Goal: Task Accomplishment & Management: Use online tool/utility

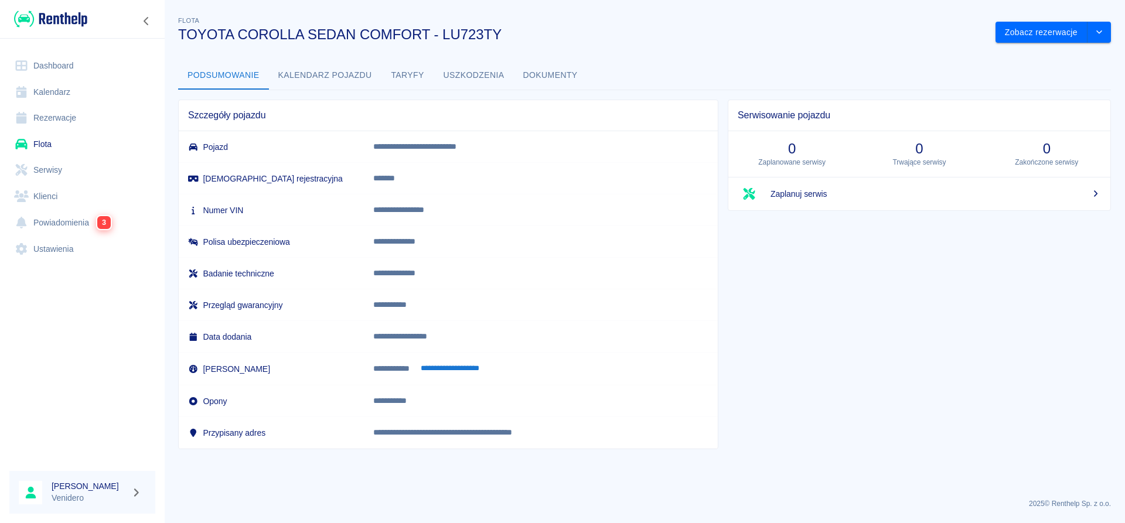
click at [48, 169] on link "Serwisy" at bounding box center [82, 170] width 146 height 26
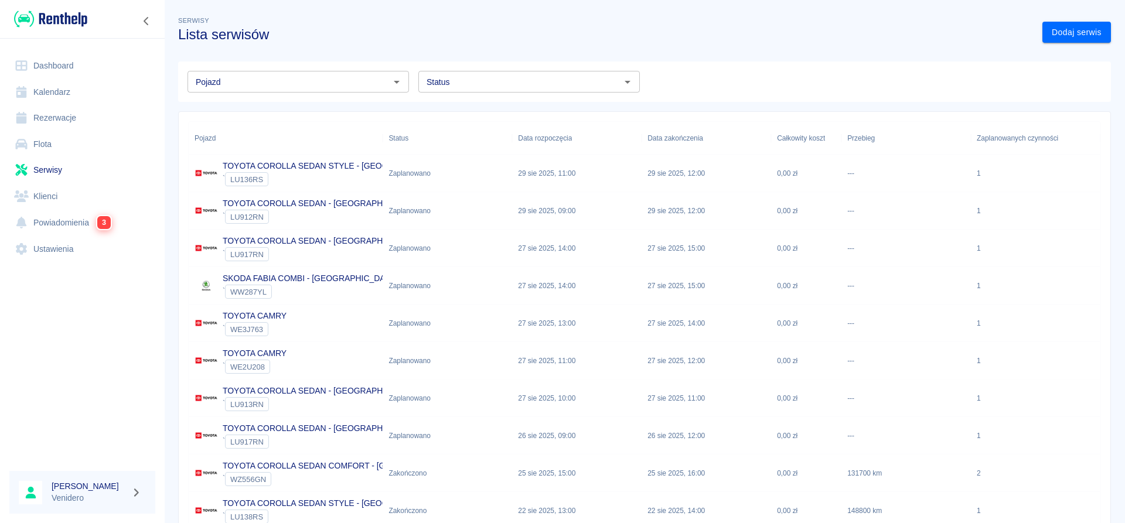
drag, startPoint x: 540, startPoint y: 91, endPoint x: 540, endPoint y: 85, distance: 6.4
click at [540, 88] on div "Status" at bounding box center [528, 82] width 221 height 22
click at [448, 110] on li "Zaplanowano" at bounding box center [528, 106] width 221 height 19
type input "Zaplanowano"
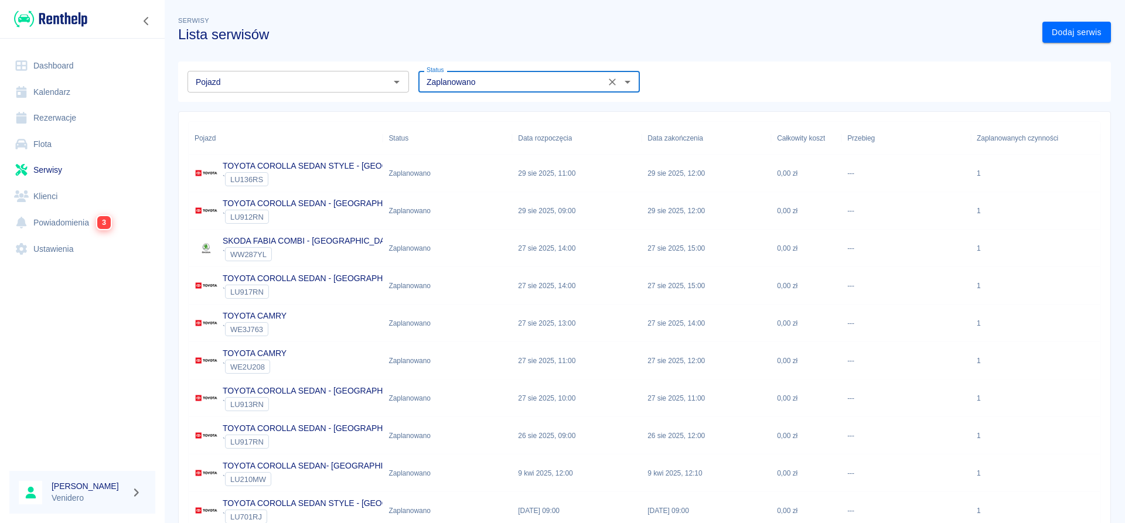
click at [288, 275] on p "TOYOTA COROLLA SEDAN - [GEOGRAPHIC_DATA]" at bounding box center [321, 278] width 196 height 12
click at [248, 86] on input "Pojazd" at bounding box center [288, 81] width 195 height 15
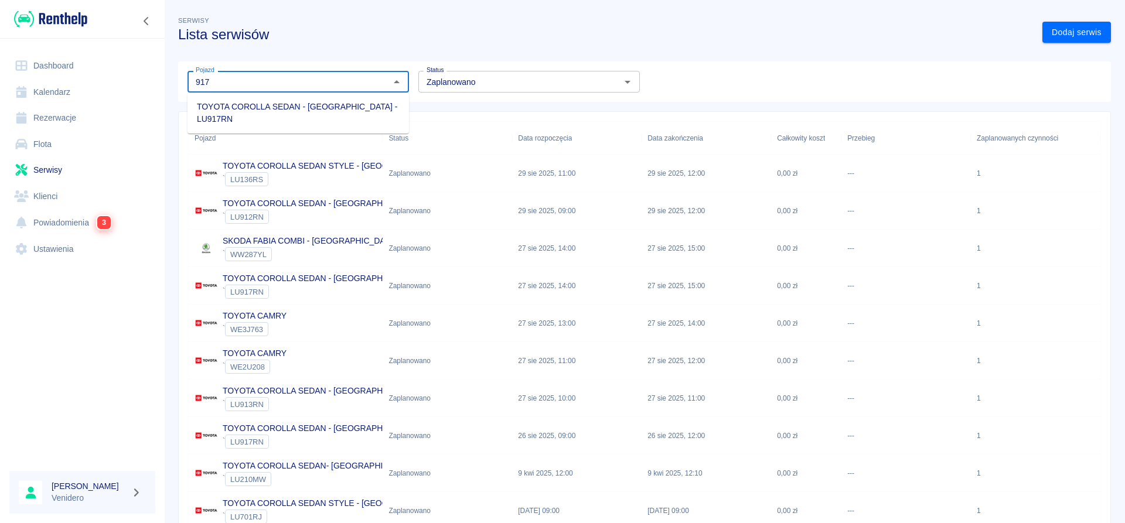
click at [295, 107] on li "TOYOTA COROLLA SEDAN - [GEOGRAPHIC_DATA] - LU917RN" at bounding box center [297, 113] width 221 height 32
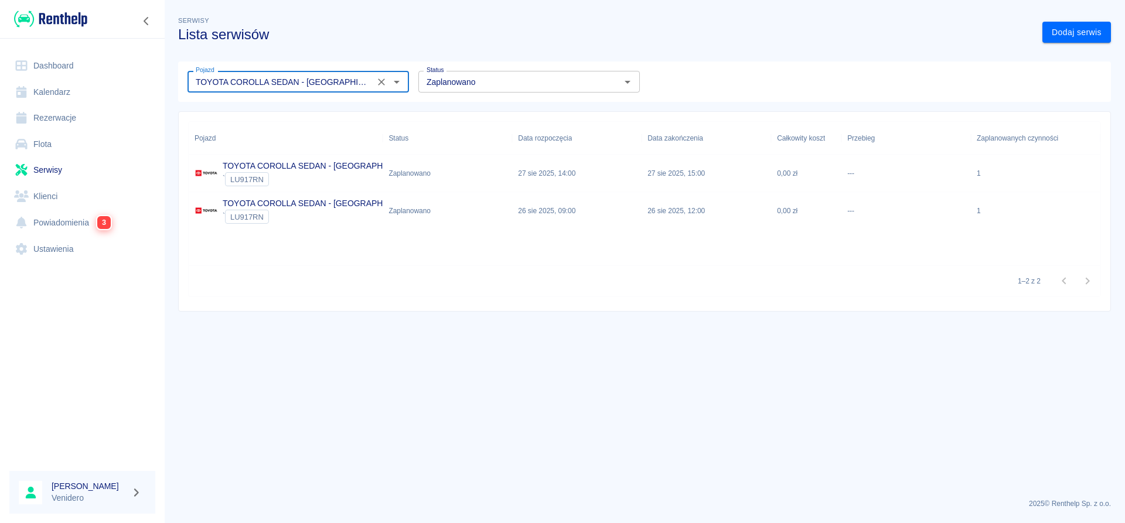
type input "TOYOTA COROLLA SEDAN - [GEOGRAPHIC_DATA] - LU917RN"
click at [296, 203] on p "TOYOTA COROLLA SEDAN - [GEOGRAPHIC_DATA]" at bounding box center [321, 203] width 196 height 12
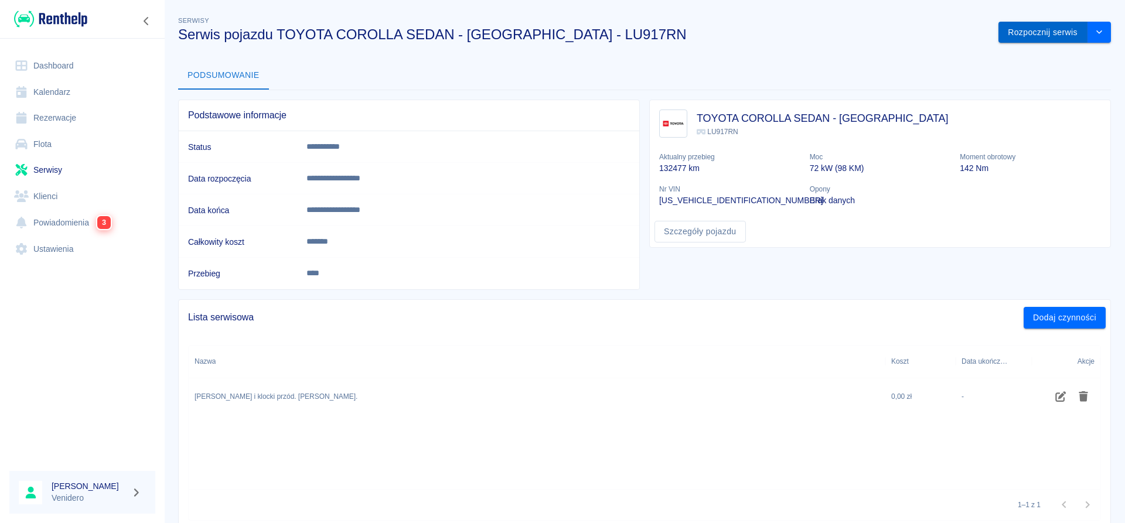
click at [1028, 34] on button "Rozpocznij serwis" at bounding box center [1042, 33] width 89 height 22
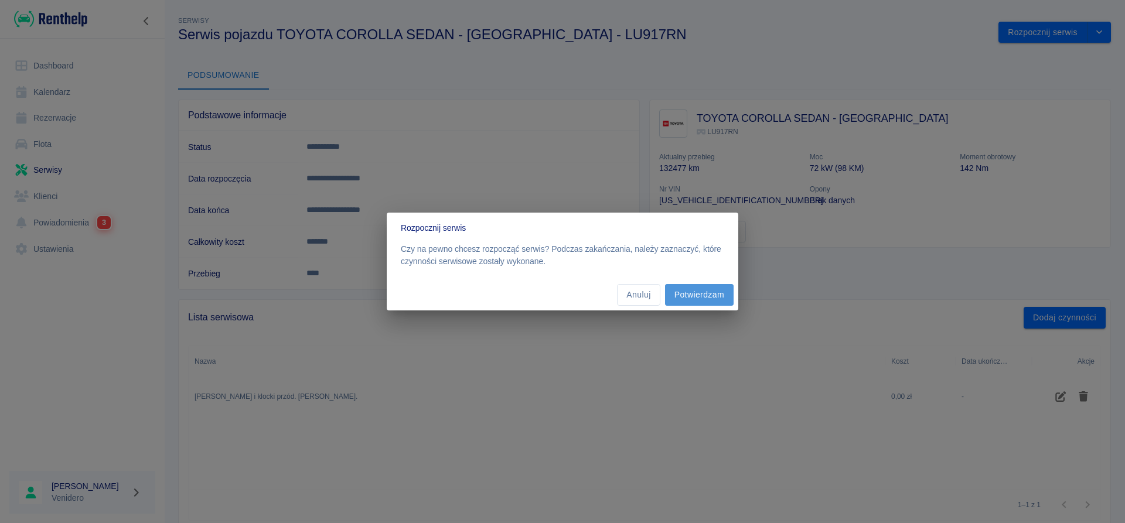
click at [701, 291] on button "Potwierdzam" at bounding box center [699, 295] width 69 height 22
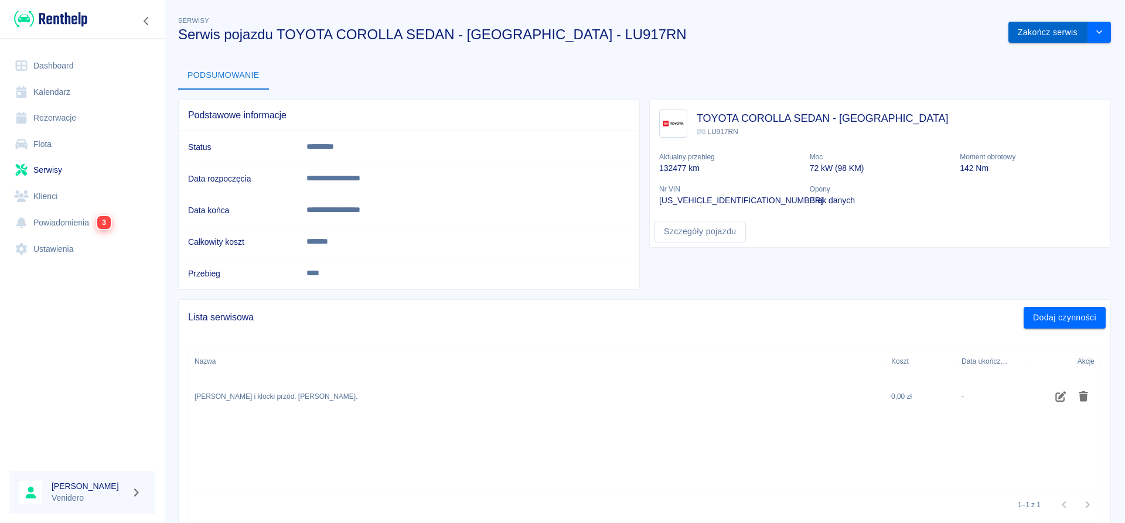
click at [1044, 32] on button "Zakończ serwis" at bounding box center [1047, 33] width 79 height 22
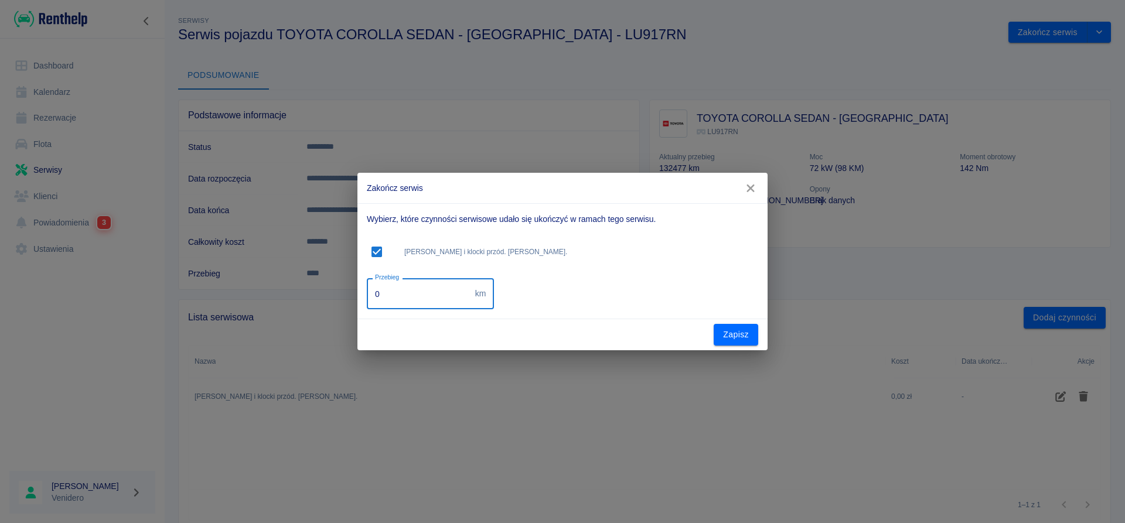
drag, startPoint x: 350, startPoint y: 297, endPoint x: 327, endPoint y: 298, distance: 22.9
click at [367, 297] on input "0" at bounding box center [419, 293] width 104 height 31
type input "186684"
click at [733, 329] on button "Zapisz" at bounding box center [736, 335] width 45 height 22
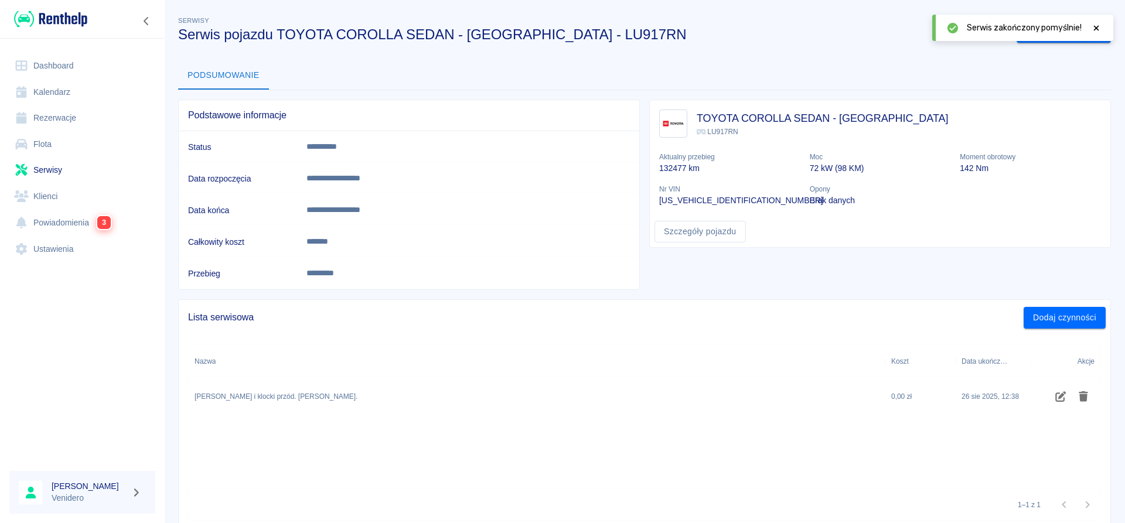
click at [1098, 26] on icon at bounding box center [1096, 27] width 5 height 5
click at [48, 148] on link "Flota" at bounding box center [82, 144] width 146 height 26
